Goal: Information Seeking & Learning: Learn about a topic

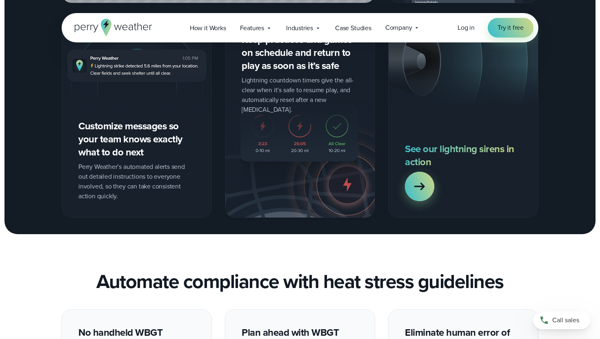
scroll to position [907, 0]
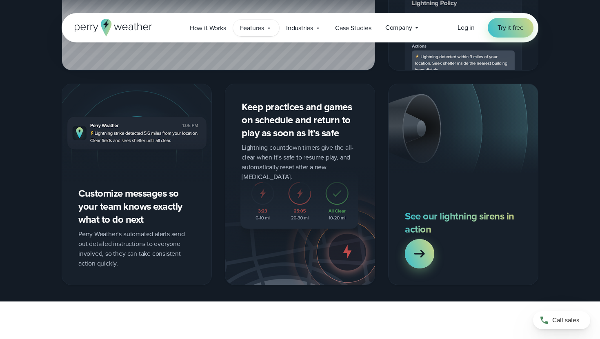
click at [259, 28] on span "Features" at bounding box center [252, 28] width 24 height 10
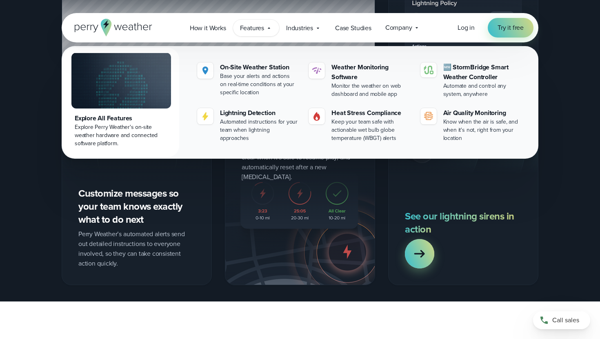
click at [117, 118] on div "Explore All Features" at bounding box center [121, 118] width 93 height 10
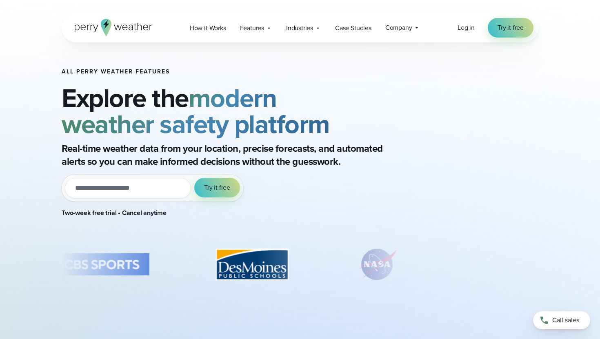
click at [124, 27] on icon at bounding box center [114, 28] width 78 height 18
